Goal: Task Accomplishment & Management: Use online tool/utility

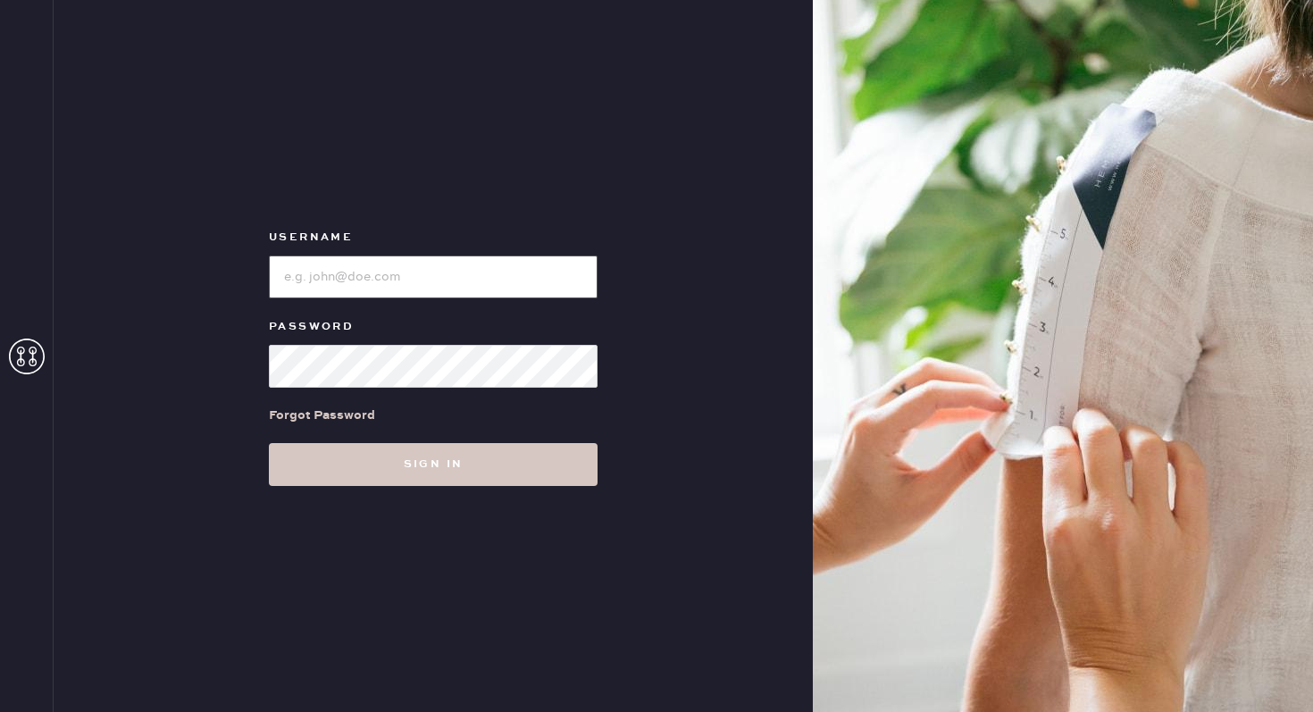
click at [354, 280] on input "loginName" at bounding box center [433, 276] width 329 height 43
type input "[EMAIL_ADDRESS][DOMAIN_NAME]"
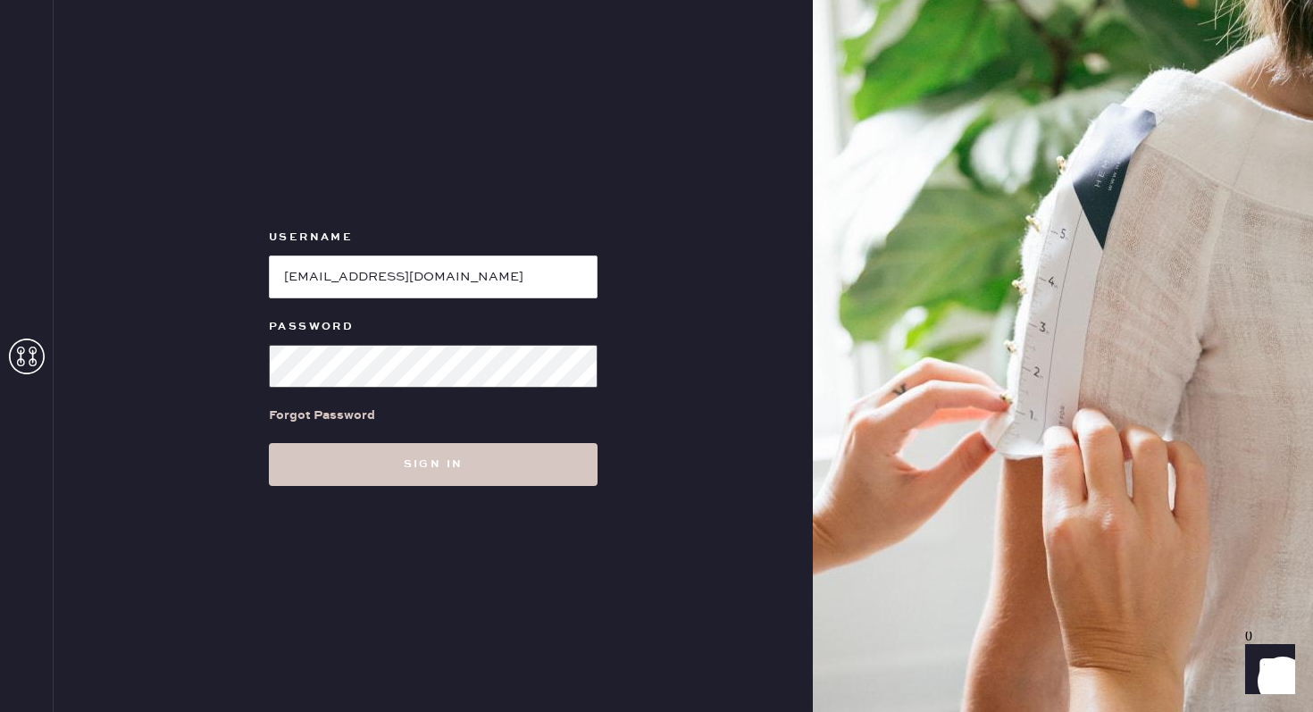
click at [269, 443] on button "Sign in" at bounding box center [433, 464] width 329 height 43
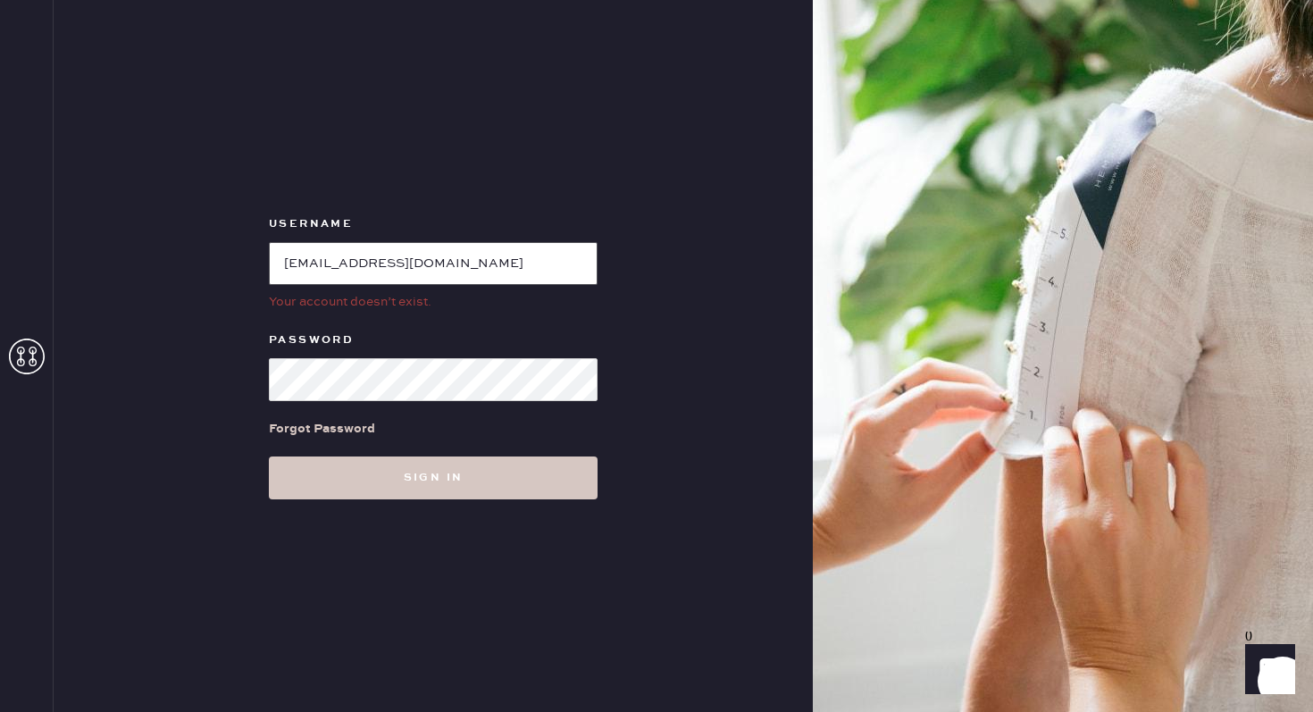
click at [393, 260] on input "loginName" at bounding box center [433, 263] width 329 height 43
click at [450, 267] on input "loginName" at bounding box center [433, 263] width 329 height 43
click at [409, 270] on input "loginName" at bounding box center [433, 263] width 329 height 43
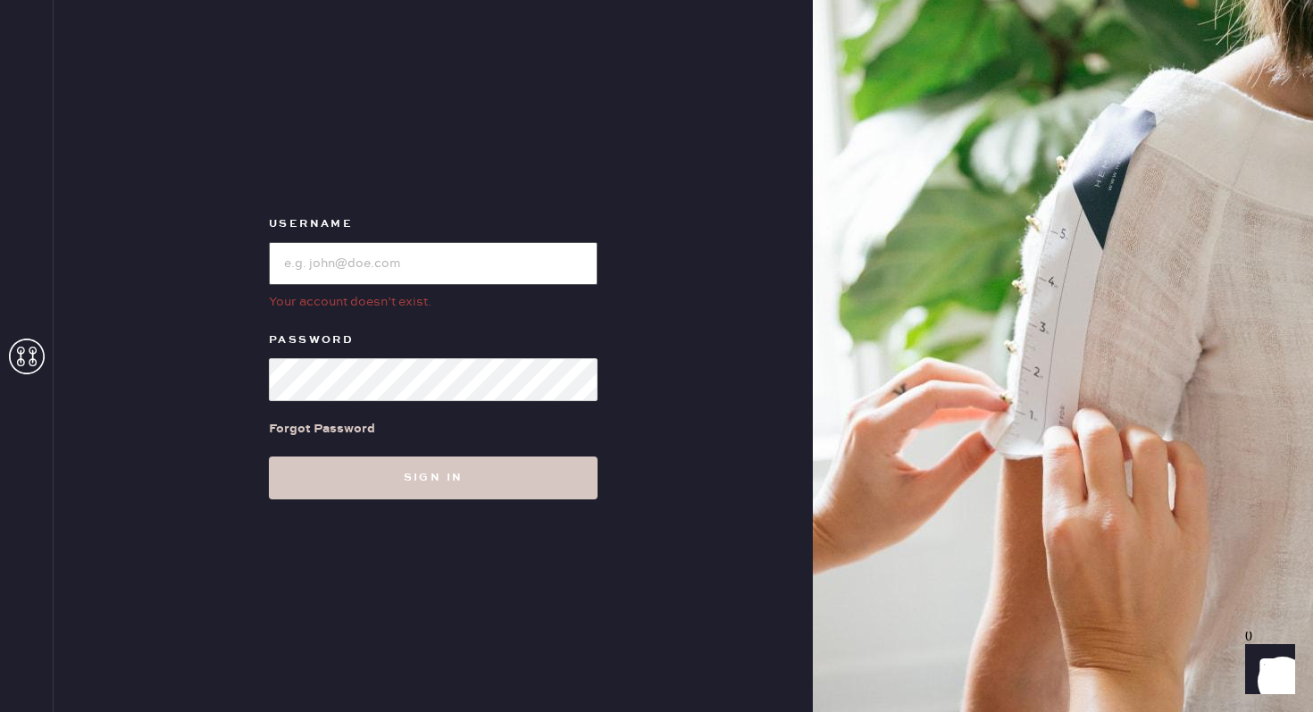
type input "[EMAIL_ADDRESS][DOMAIN_NAME]"
click at [326, 254] on input "loginName" at bounding box center [433, 263] width 329 height 43
type input "reformationscottsdale"
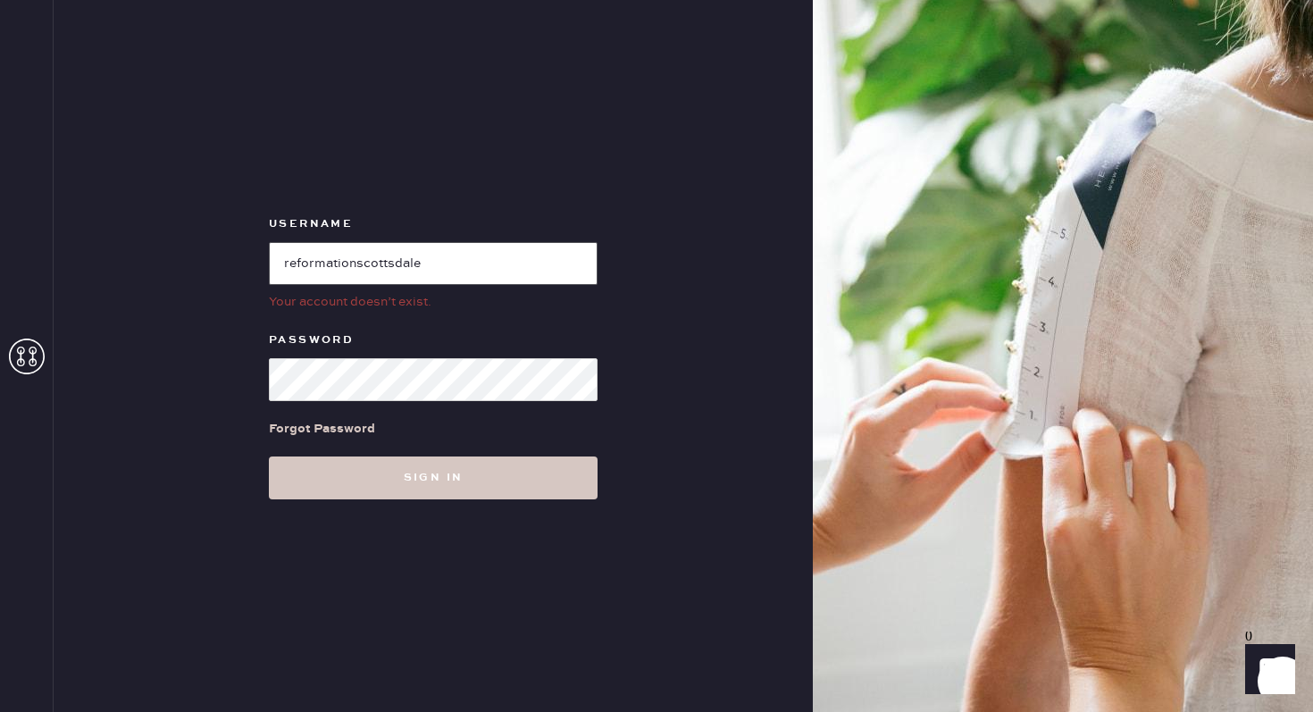
click at [269, 456] on button "Sign in" at bounding box center [433, 477] width 329 height 43
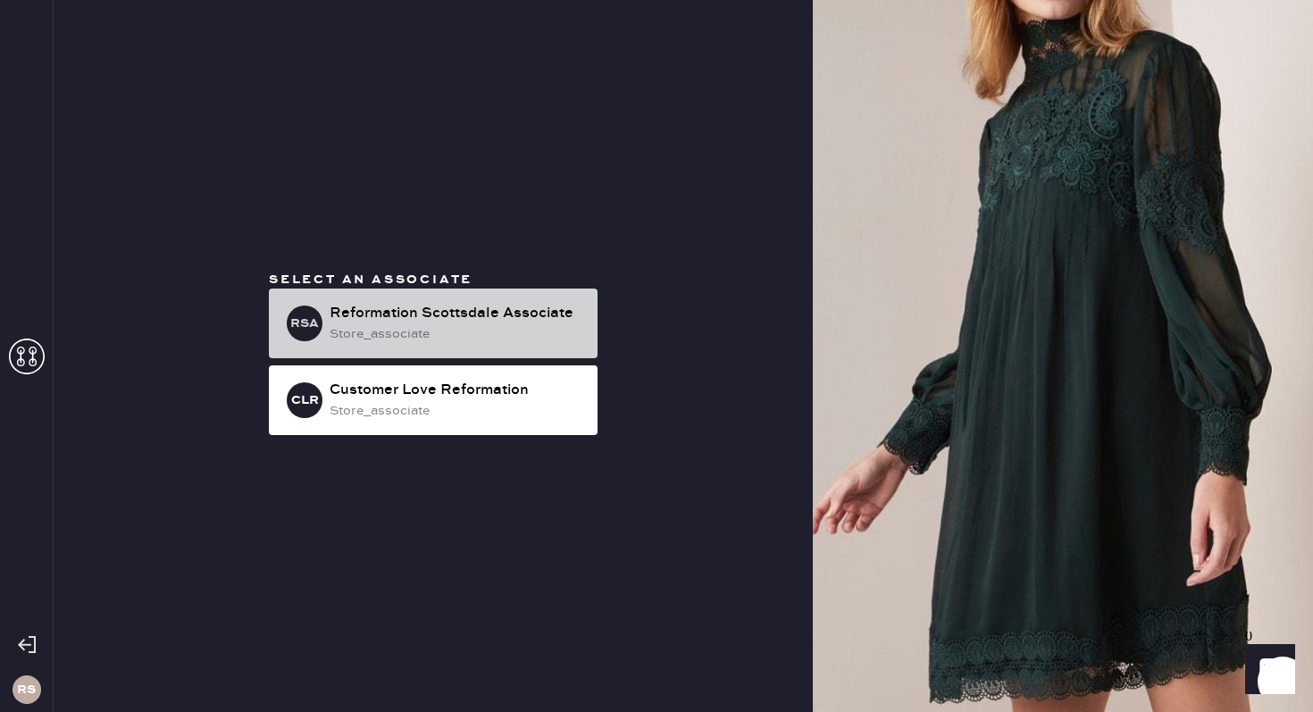
click at [486, 326] on div "store_associate" at bounding box center [457, 334] width 254 height 20
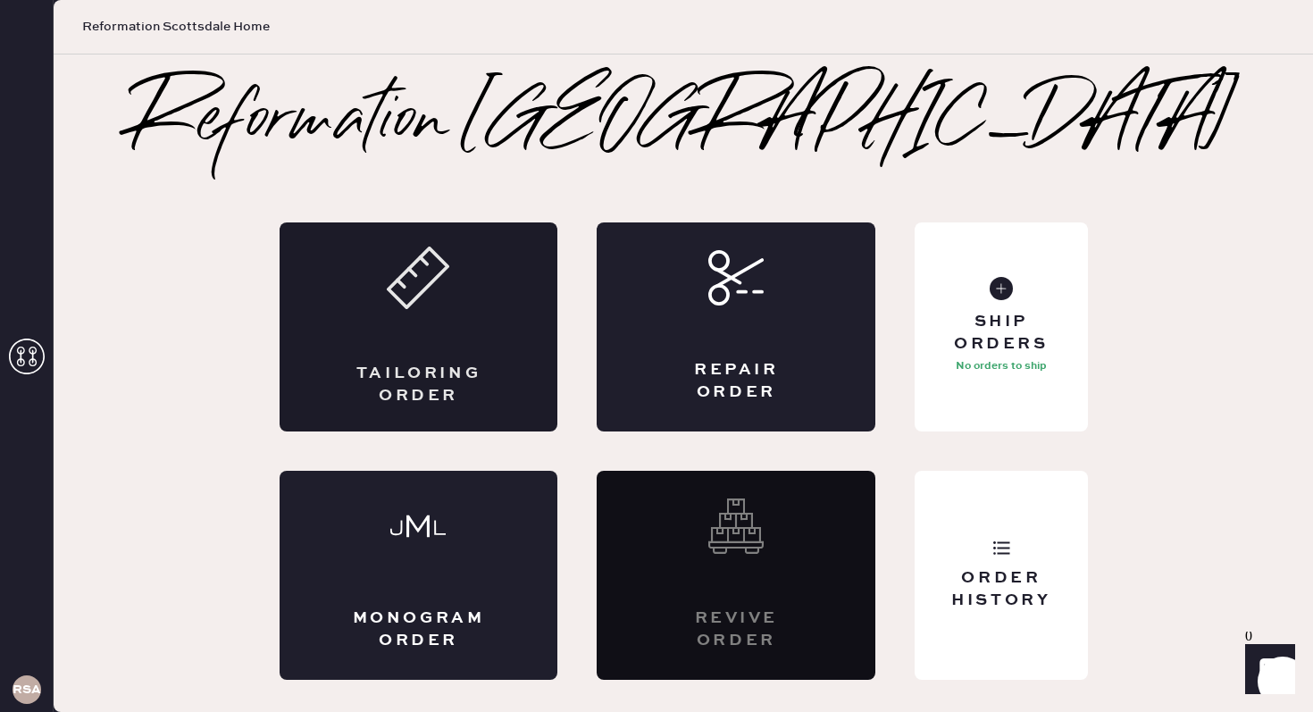
click at [467, 377] on div "Tailoring Order" at bounding box center [419, 385] width 136 height 45
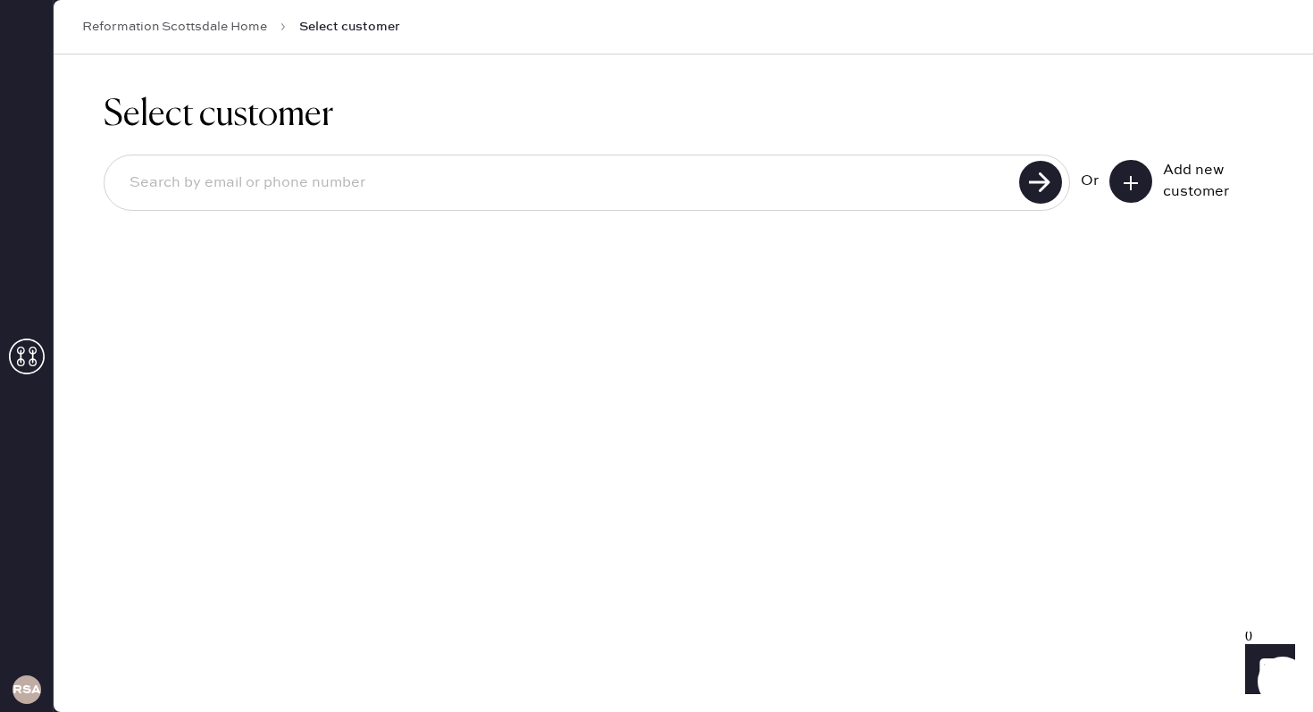
click at [777, 188] on input at bounding box center [564, 183] width 899 height 41
type input "6122984340"
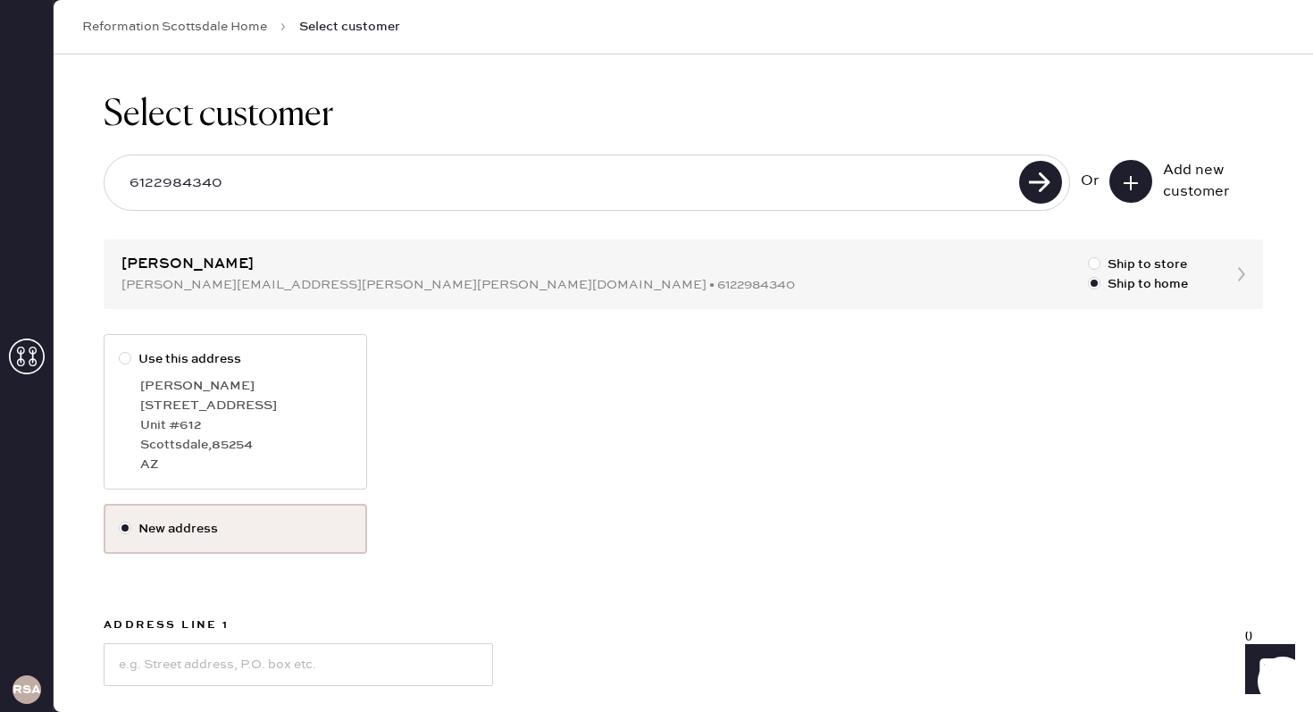
click at [127, 360] on div at bounding box center [125, 358] width 13 height 13
click at [120, 350] on input "Use this address" at bounding box center [119, 349] width 1 height 1
radio input "true"
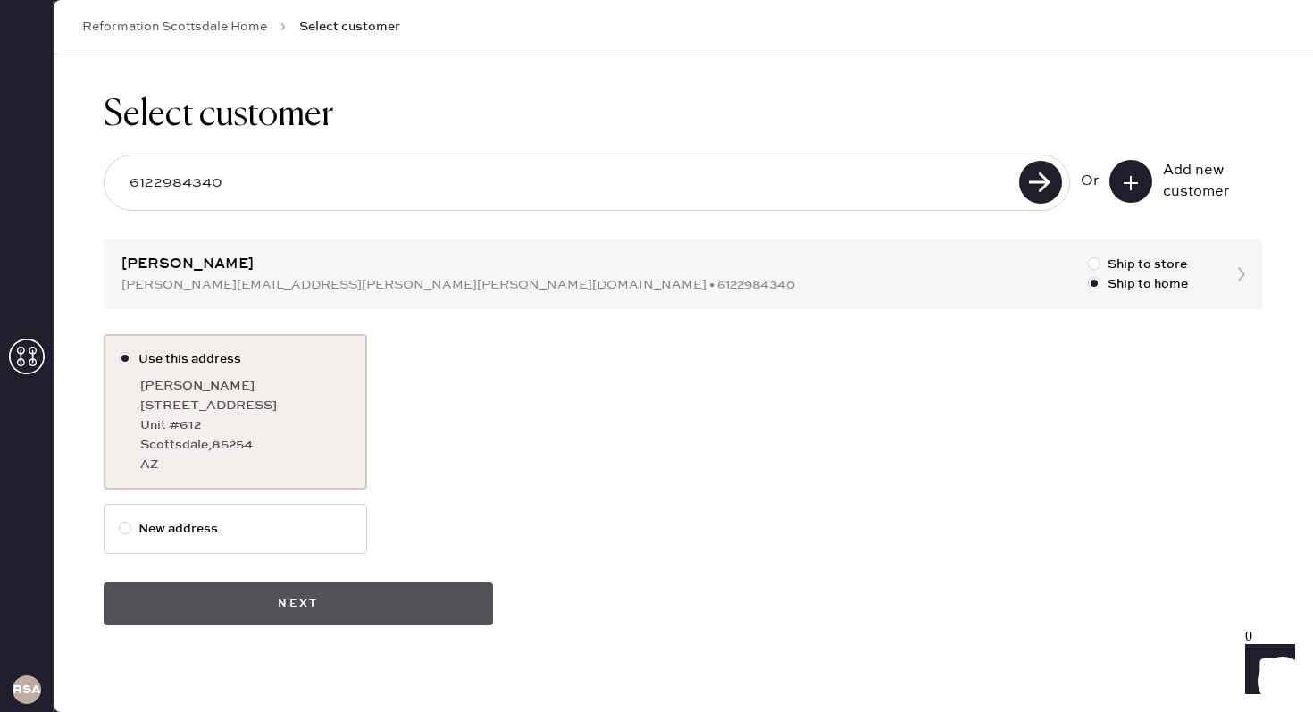
click at [357, 606] on button "Next" at bounding box center [298, 603] width 389 height 43
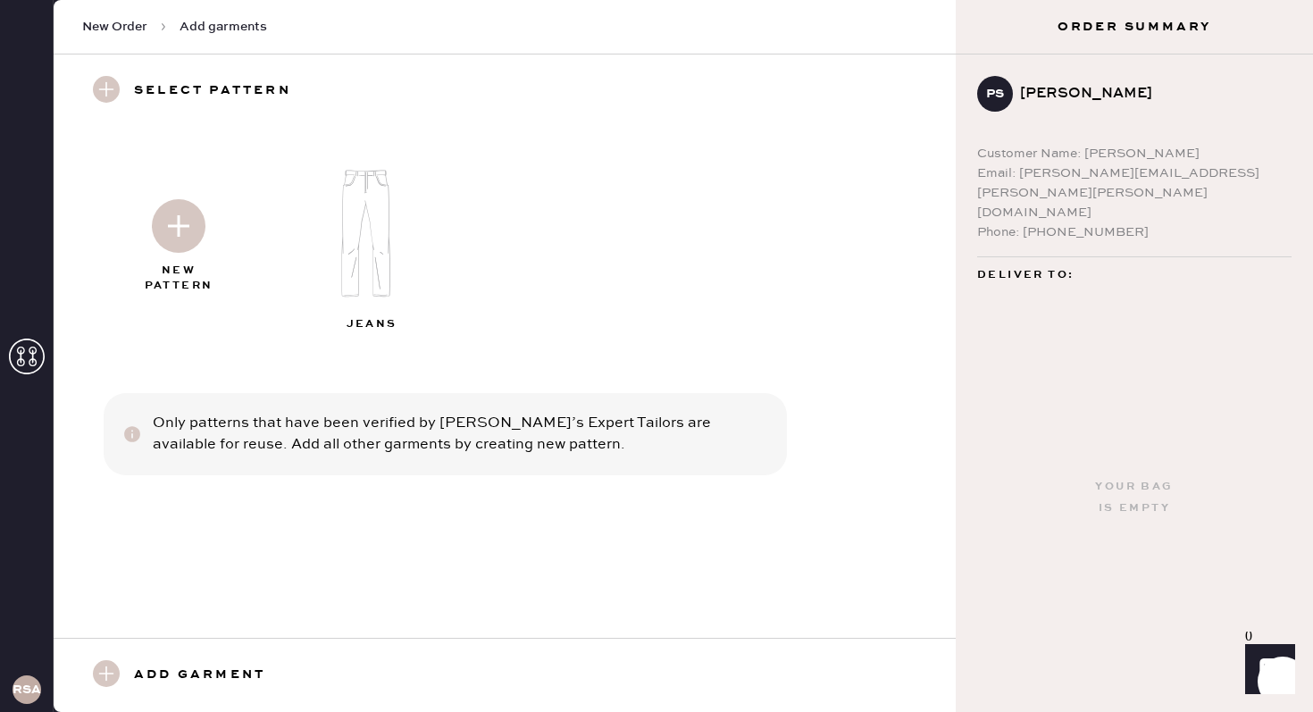
click at [164, 240] on img at bounding box center [179, 226] width 54 height 54
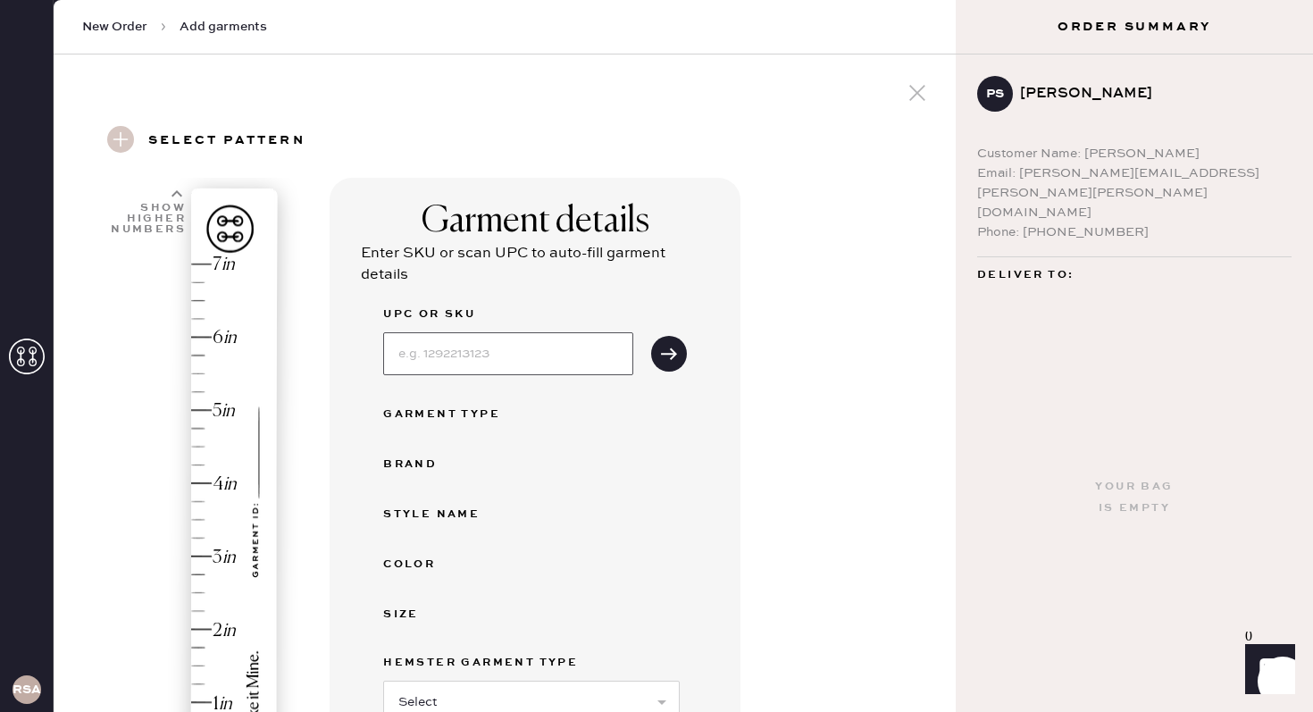
click at [473, 349] on input at bounding box center [508, 353] width 250 height 43
type input "1316922blk00s"
click at [674, 352] on use "submit" at bounding box center [669, 353] width 16 height 12
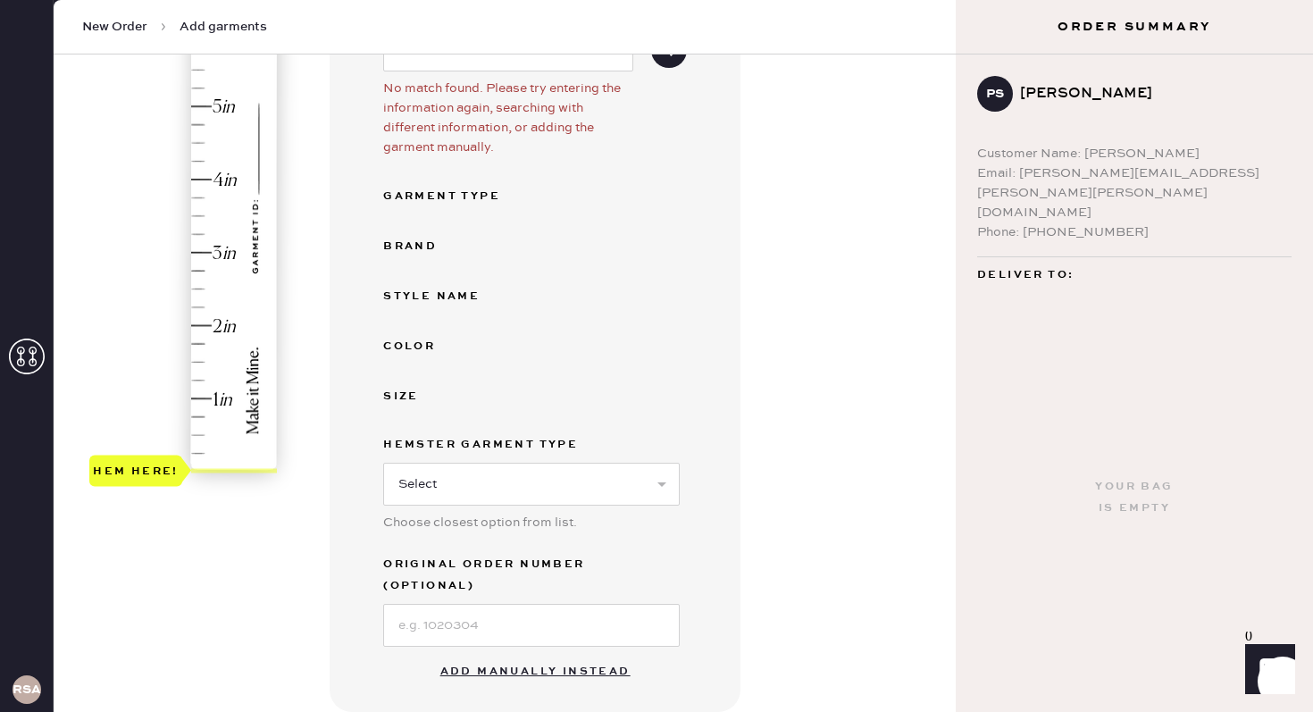
scroll to position [360, 0]
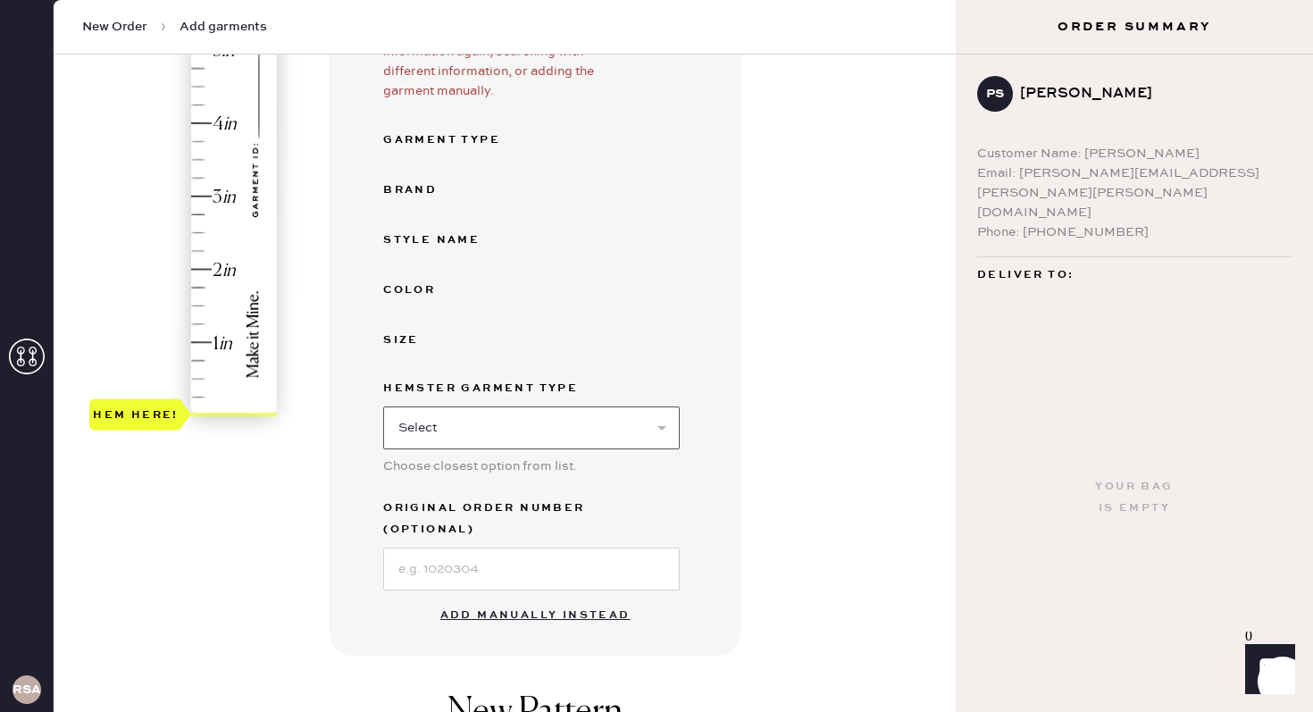
click at [598, 414] on select "Select Basic Skirt Jeans Leggings Pants Shorts Basic Sleeved Dress Basic Sleeve…" at bounding box center [531, 427] width 297 height 43
click at [522, 598] on button "Add manually instead" at bounding box center [536, 616] width 212 height 36
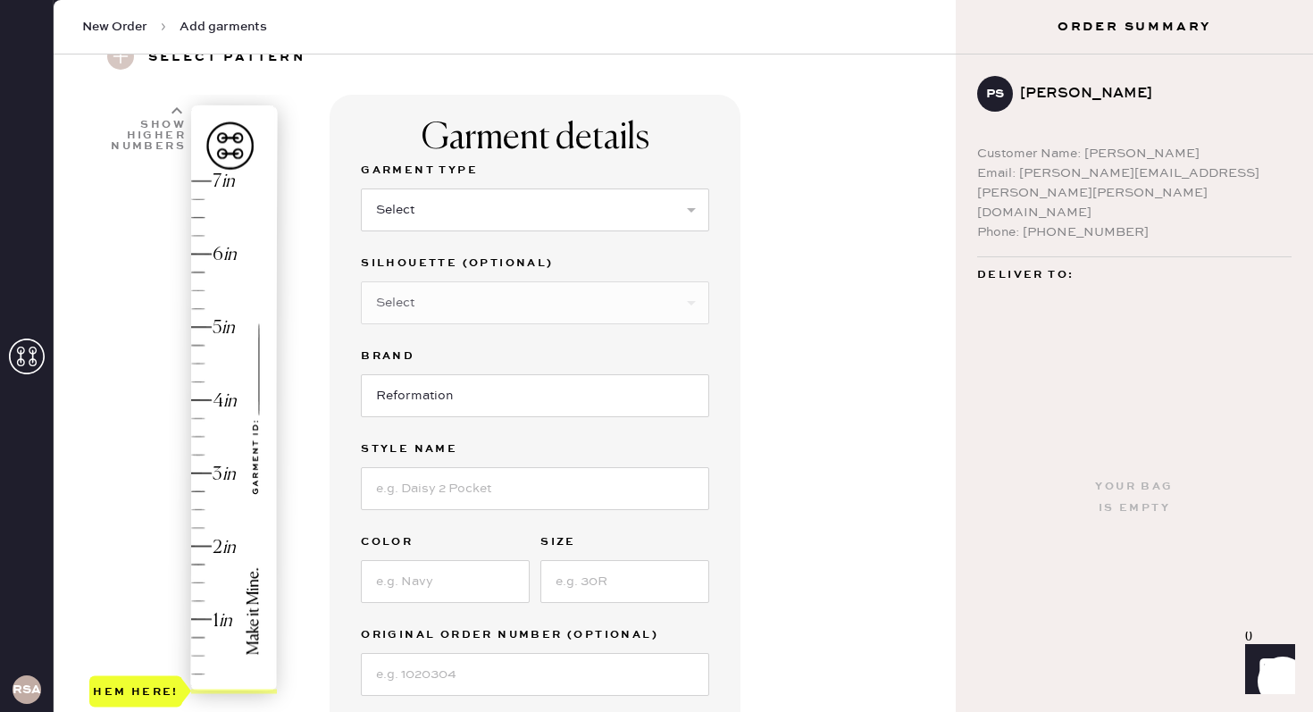
scroll to position [41, 0]
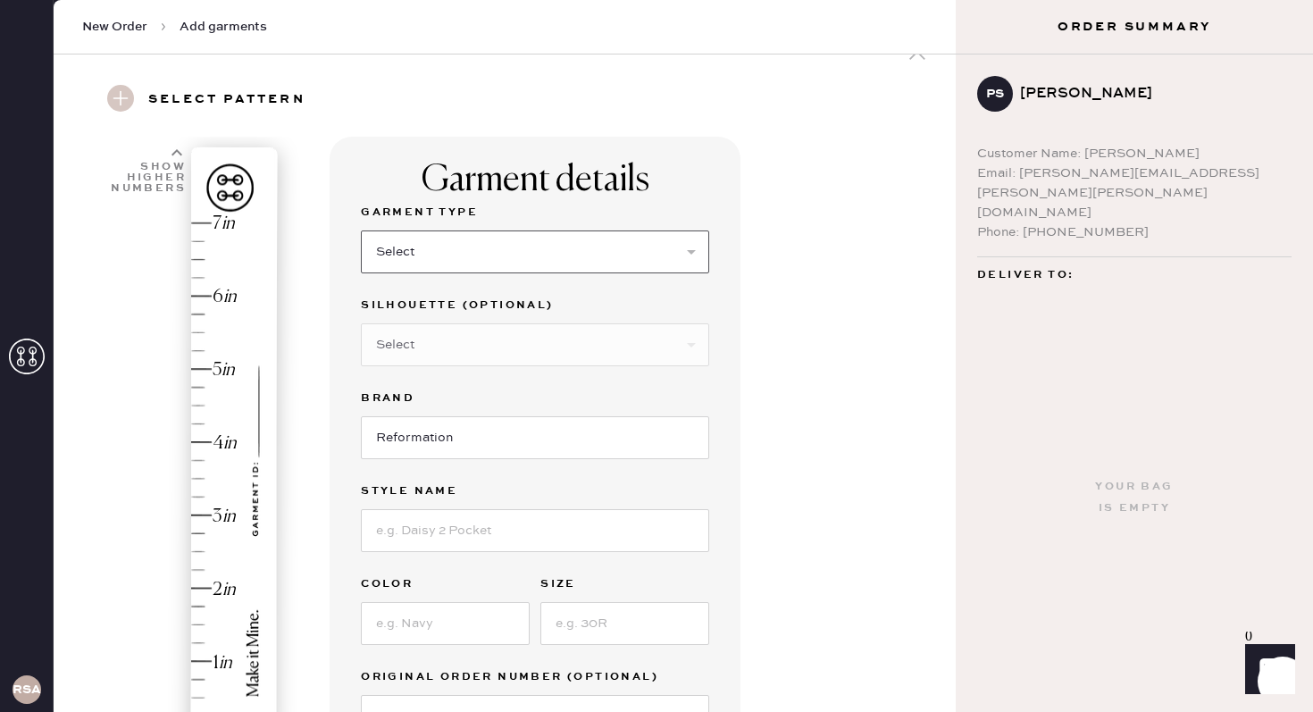
click at [532, 242] on select "Select Basic Skirt Jeans Leggings Pants Shorts Basic Sleeved Dress Basic Sleeve…" at bounding box center [535, 251] width 348 height 43
select select "4"
click at [498, 353] on select "Select Joggers Shorts Cropped Flare Boot Cut Straight Skinny Other" at bounding box center [535, 344] width 348 height 43
select select "11"
click at [419, 450] on input "Reformation" at bounding box center [535, 437] width 348 height 43
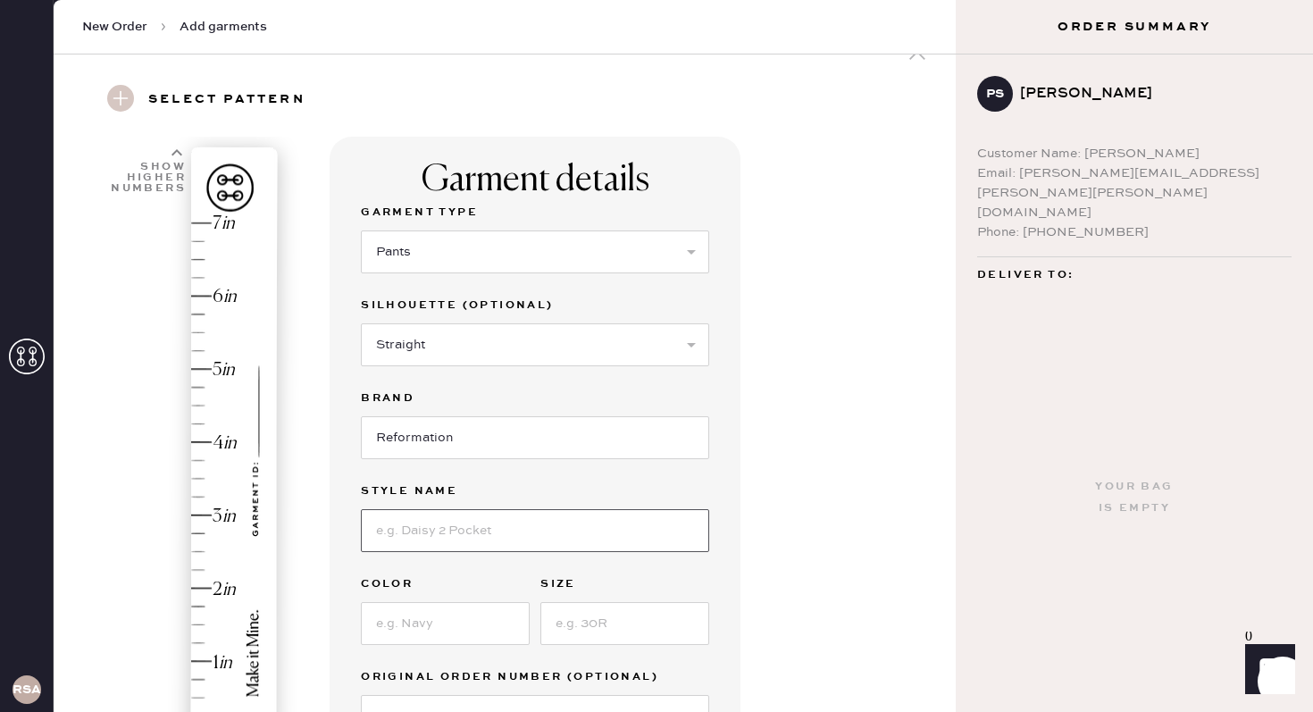
click at [432, 530] on input at bounding box center [535, 530] width 348 height 43
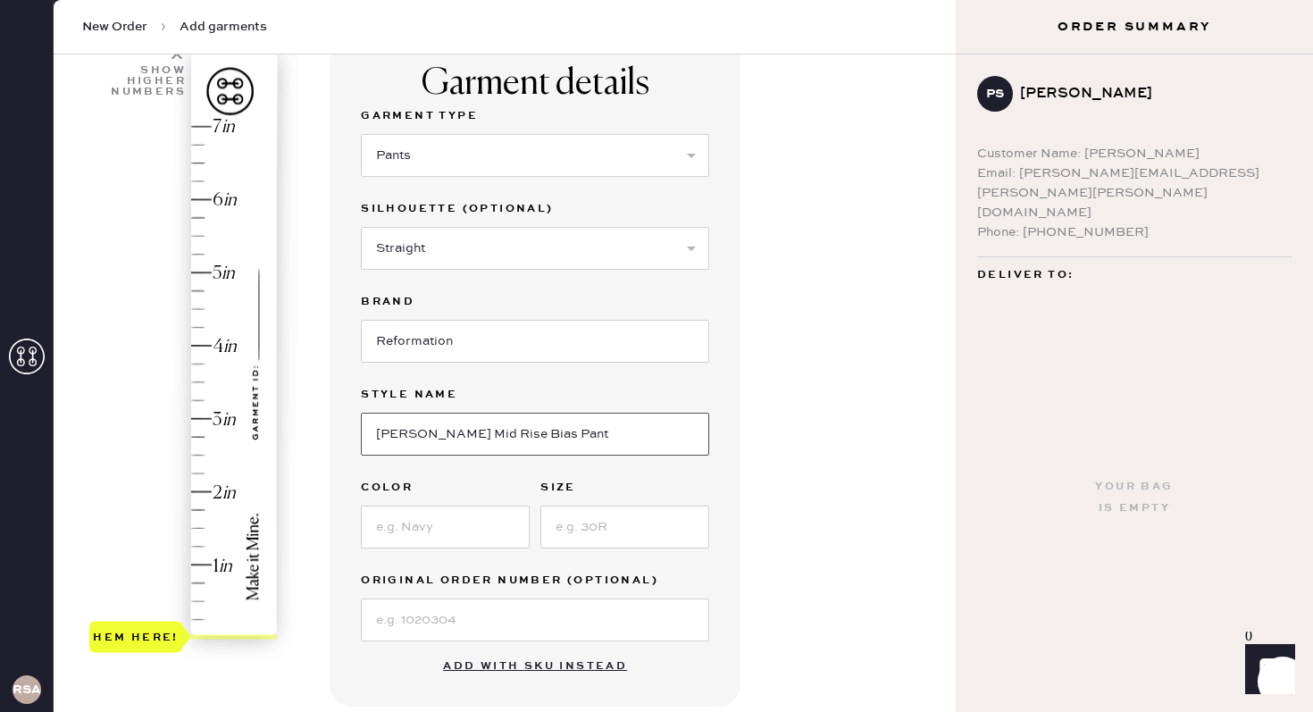
scroll to position [138, 0]
type input "[PERSON_NAME] Mid Rise Bias Pant"
click at [434, 536] on input at bounding box center [445, 526] width 169 height 43
type input "Black"
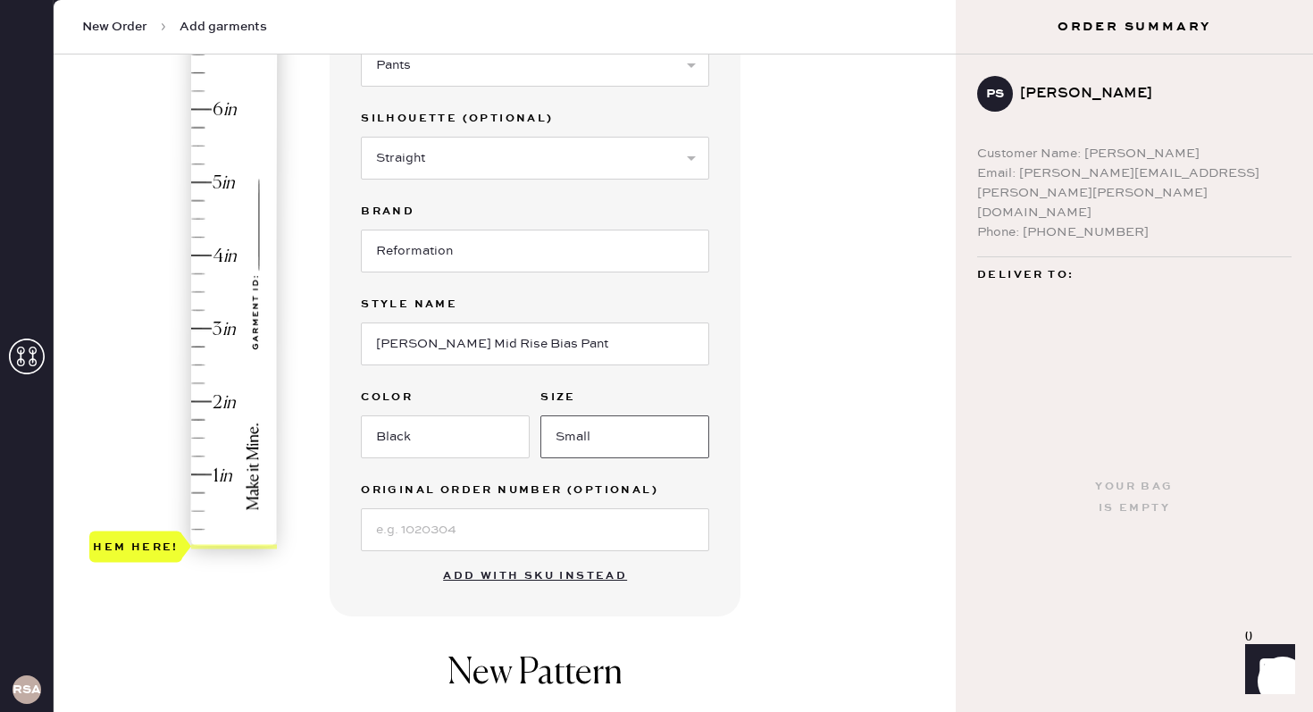
scroll to position [229, 0]
type input "Small"
click at [437, 537] on input at bounding box center [535, 528] width 348 height 43
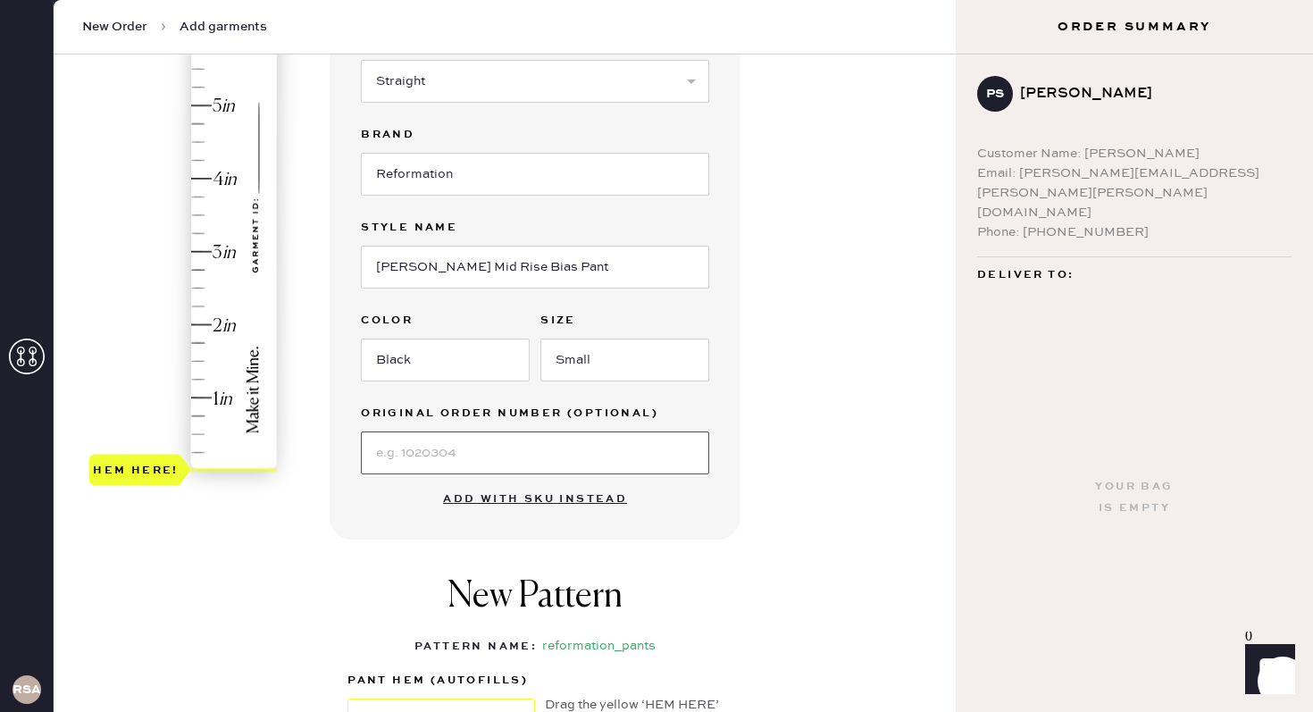
scroll to position [305, 0]
click at [198, 362] on div "Hem here!" at bounding box center [184, 214] width 190 height 527
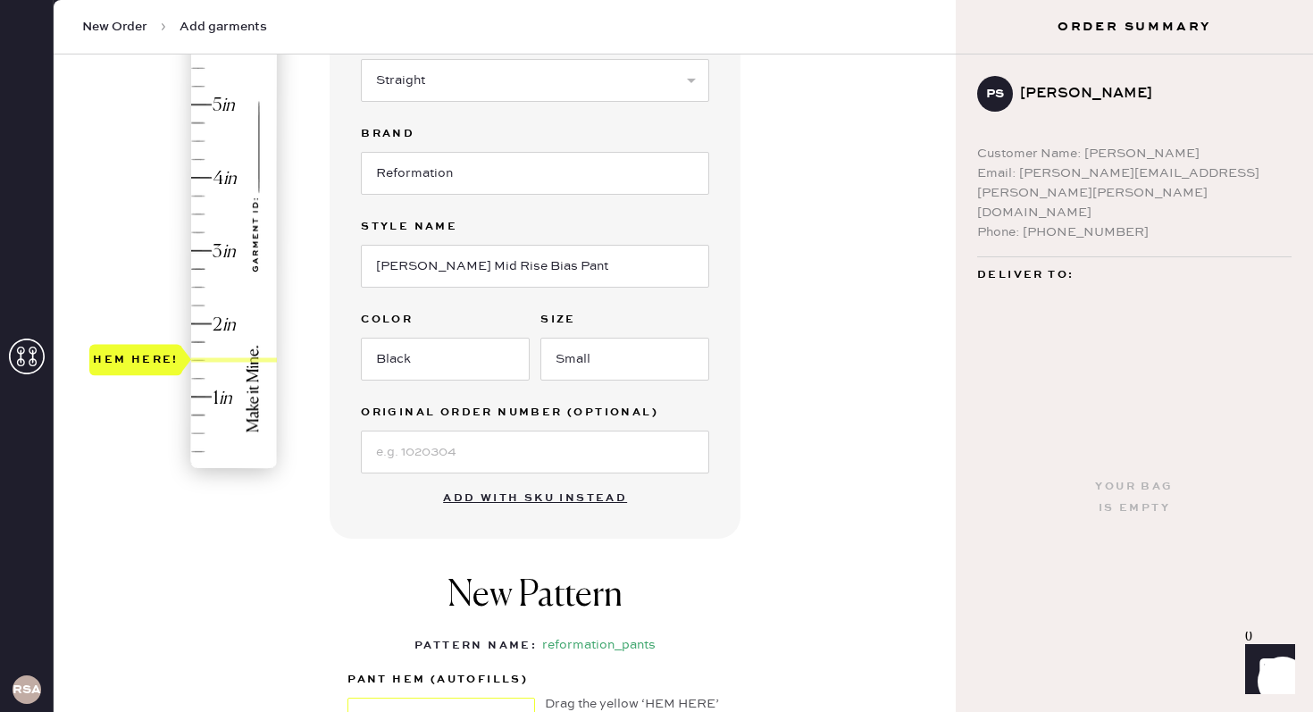
type input "1.75"
click at [197, 340] on div "Hem here!" at bounding box center [184, 214] width 190 height 527
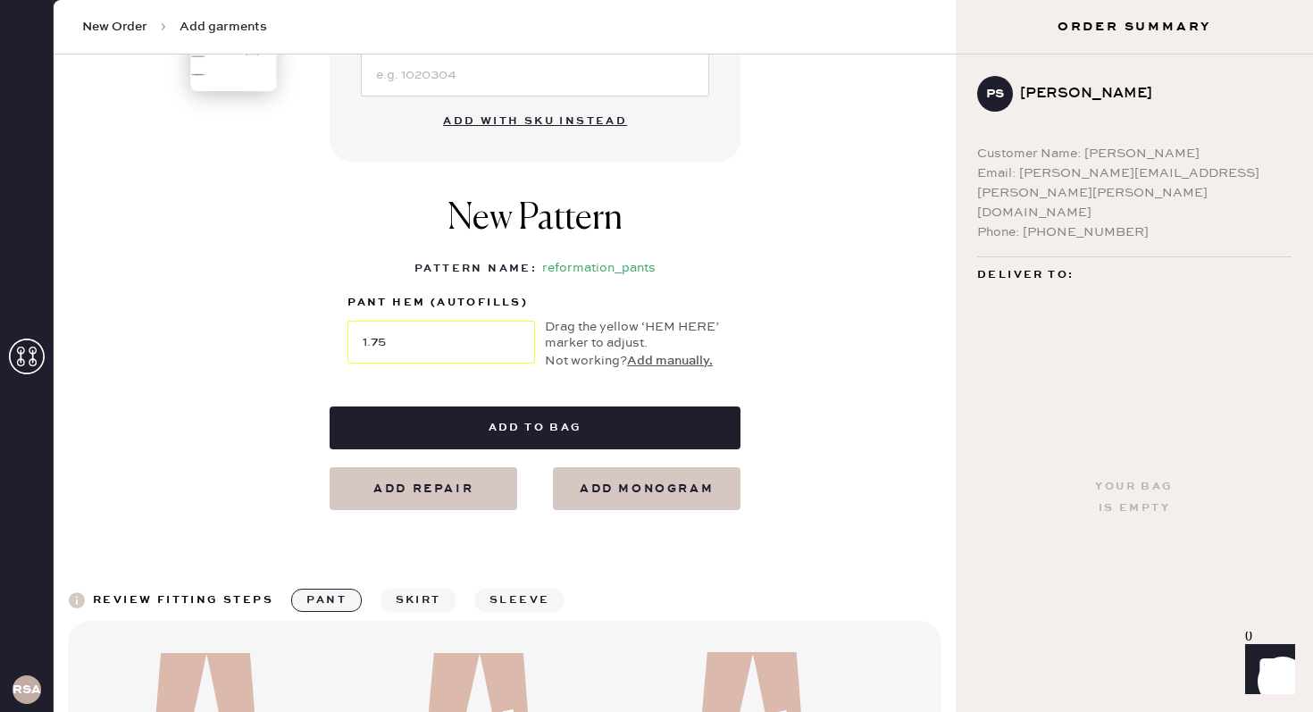
scroll to position [687, 0]
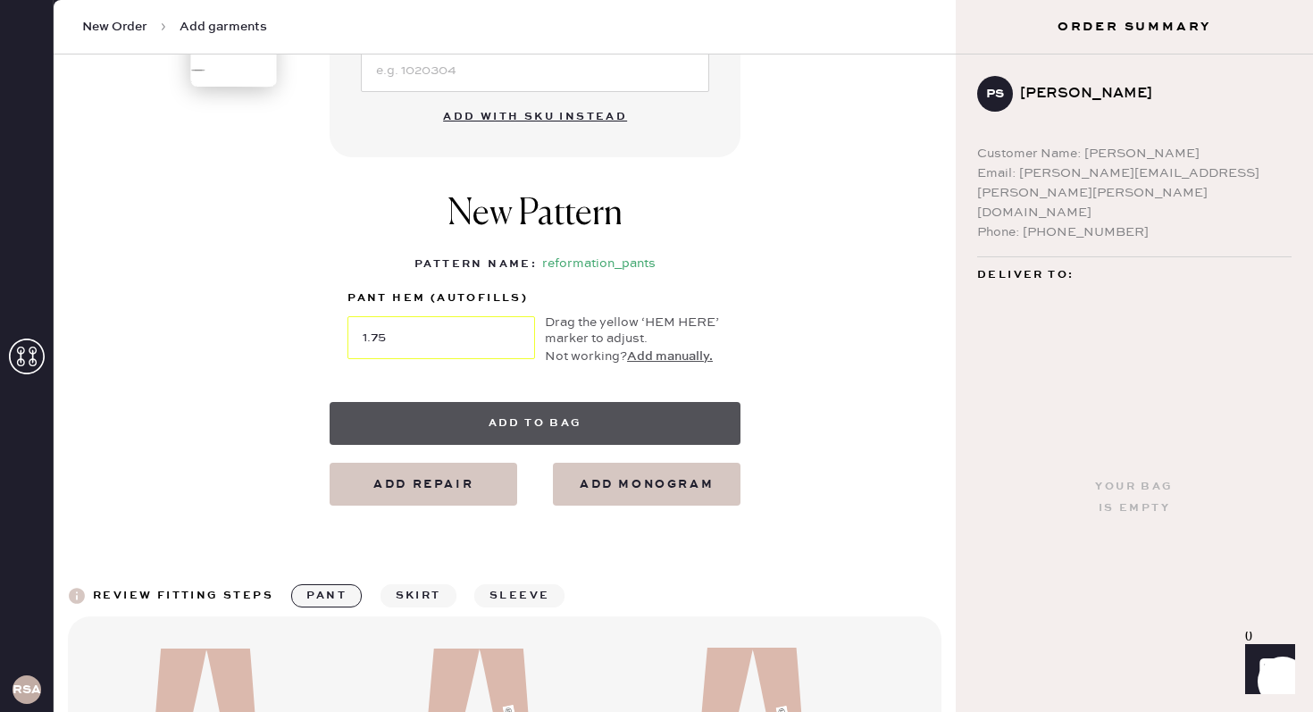
click at [474, 423] on button "Add to bag" at bounding box center [535, 423] width 411 height 43
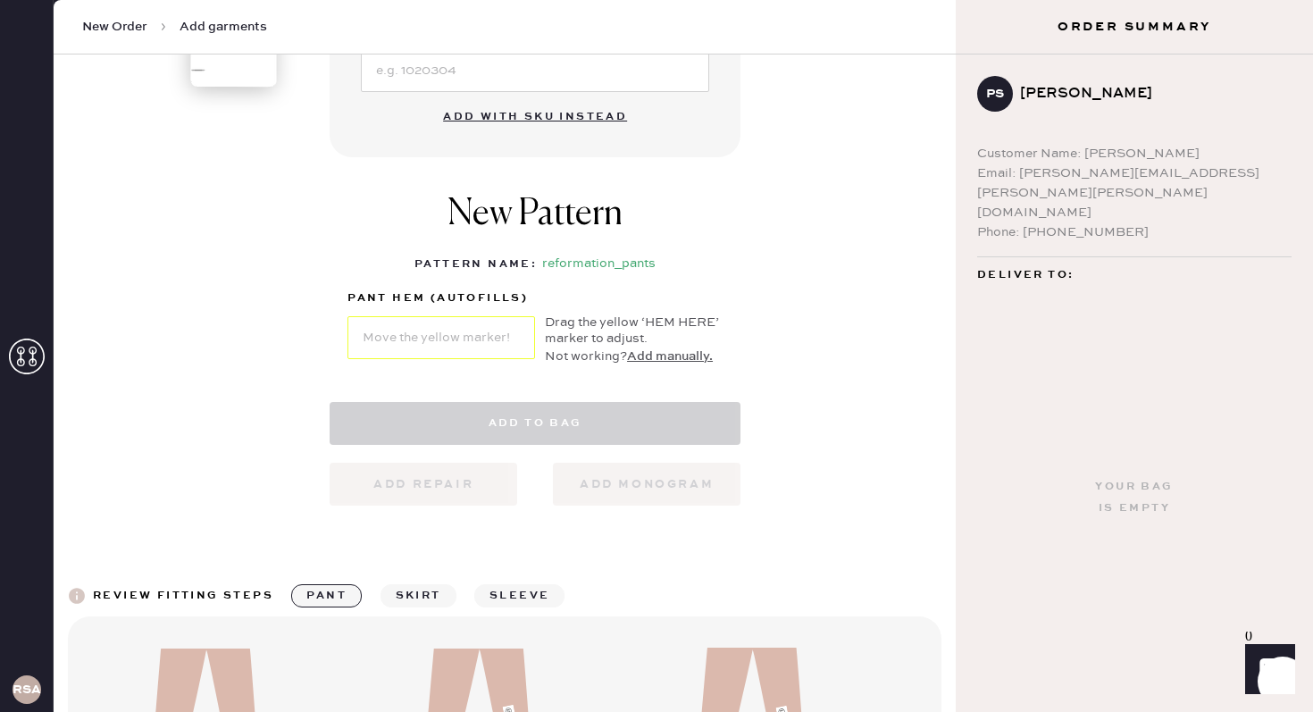
select select "4"
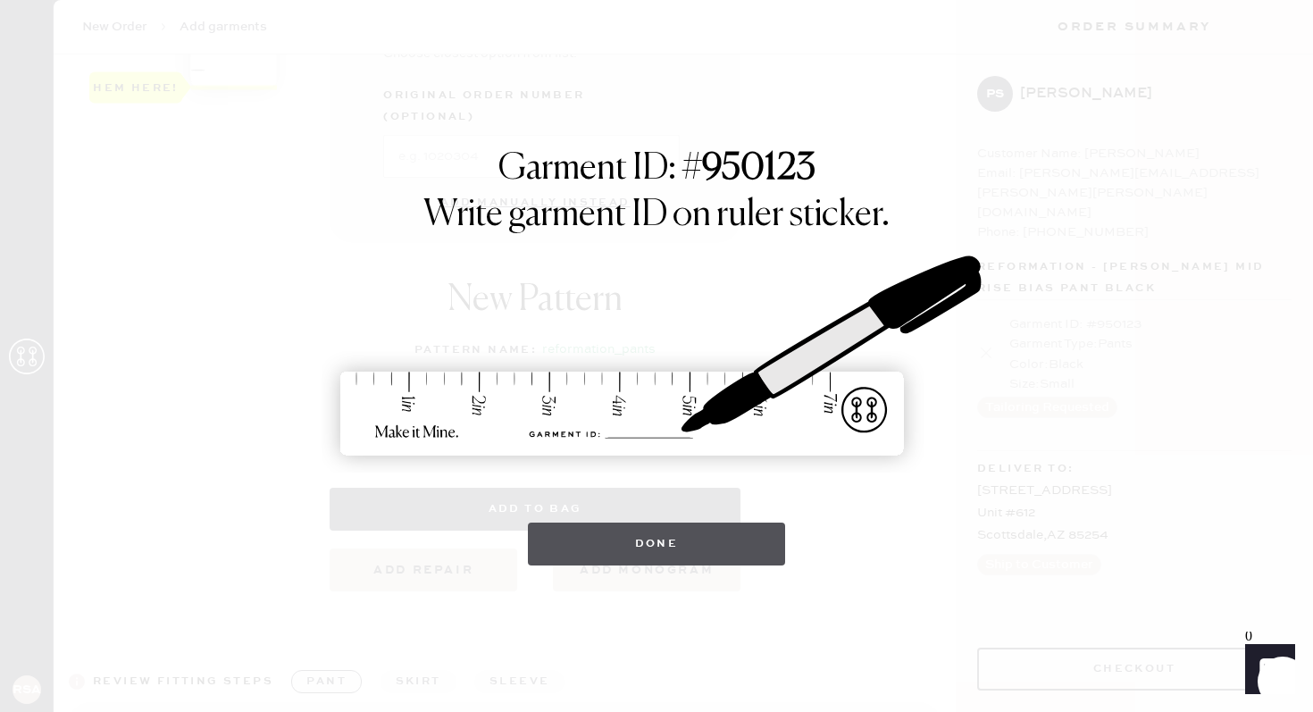
click at [630, 540] on button "Done" at bounding box center [657, 544] width 258 height 43
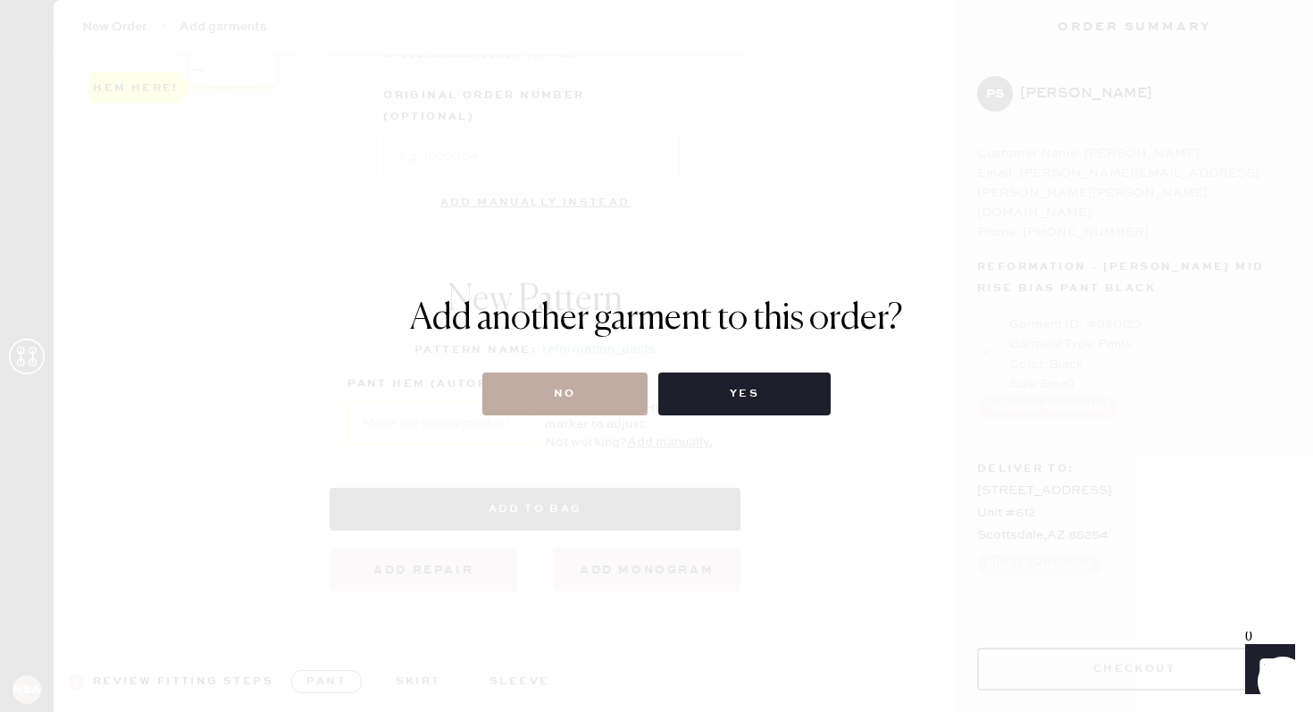
click at [574, 391] on button "No" at bounding box center [564, 393] width 165 height 43
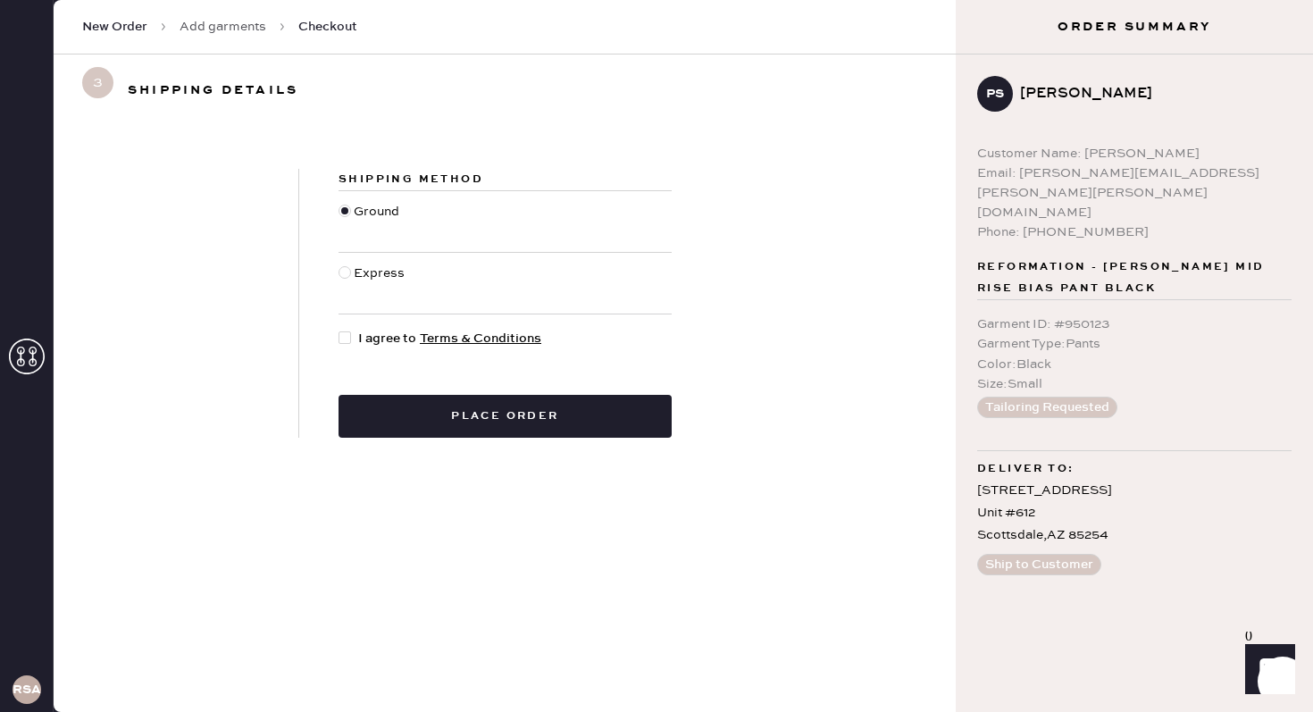
click at [339, 333] on div at bounding box center [345, 337] width 13 height 13
click at [339, 330] on input "I agree to Terms & Conditions" at bounding box center [339, 329] width 1 height 1
checkbox input "true"
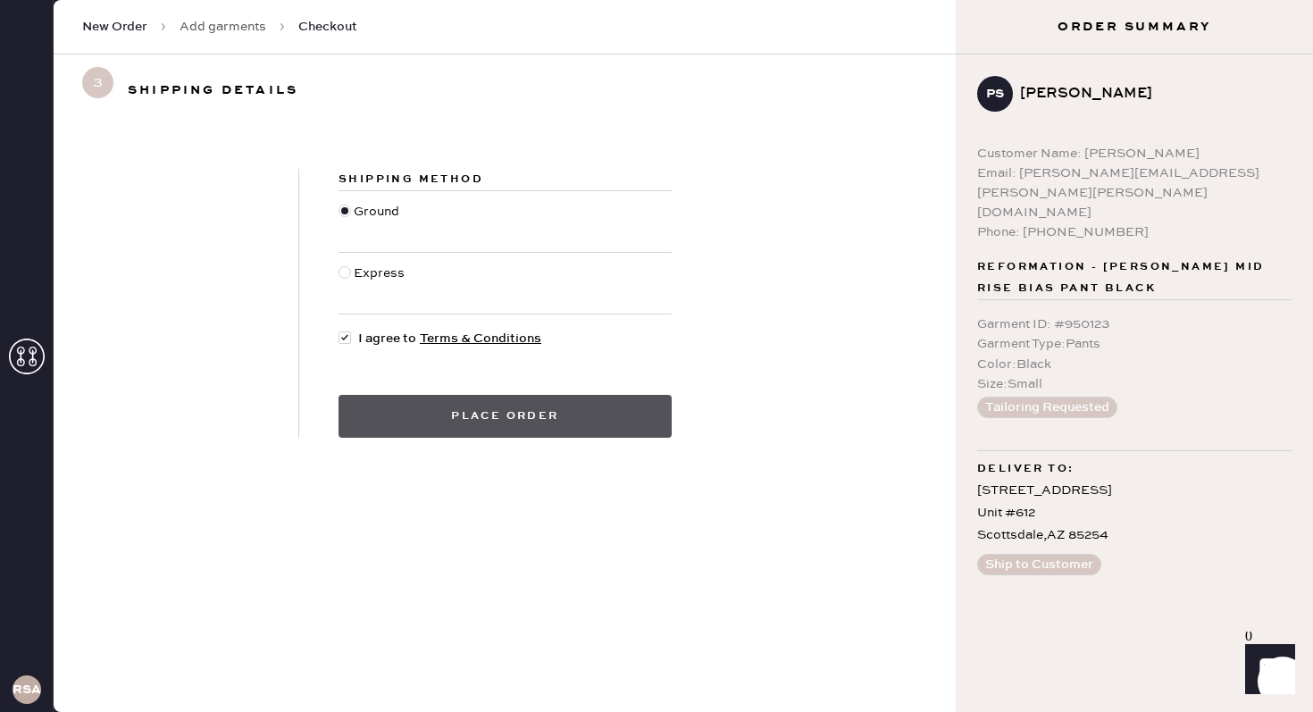
click at [485, 410] on button "Place order" at bounding box center [505, 416] width 333 height 43
